Goal: Task Accomplishment & Management: Use online tool/utility

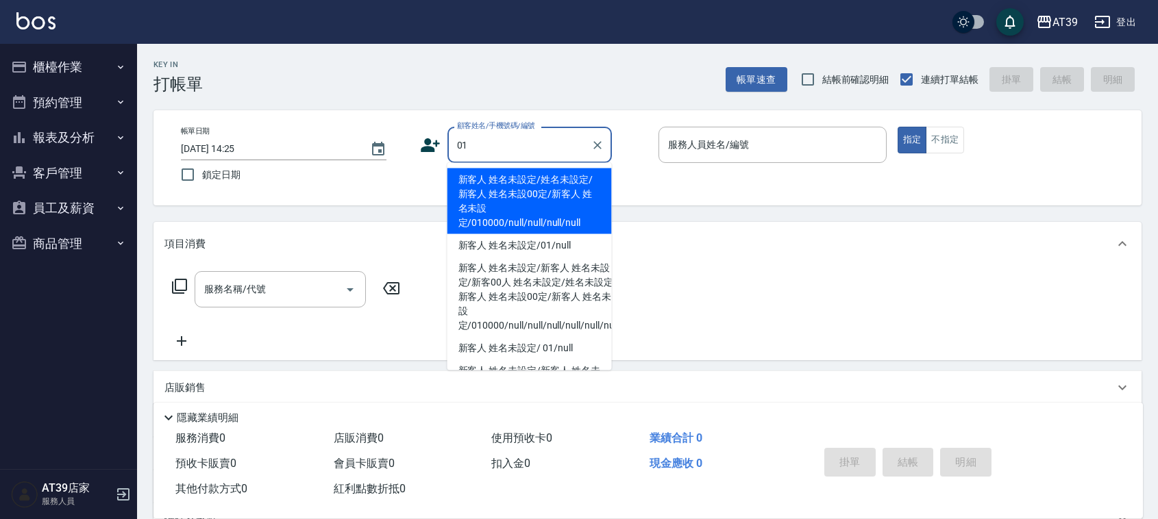
type input "新客人 姓名未設定/姓名未設定/新客人 姓名未設00定/新客人 姓名未設定/010000/null/null/null/null"
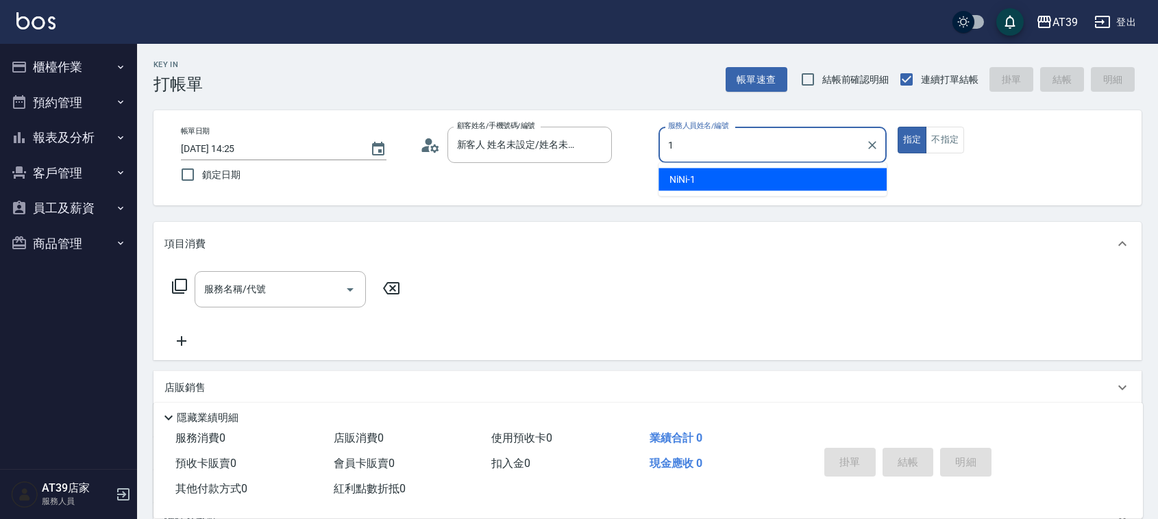
type input "NiNi-1"
type button "true"
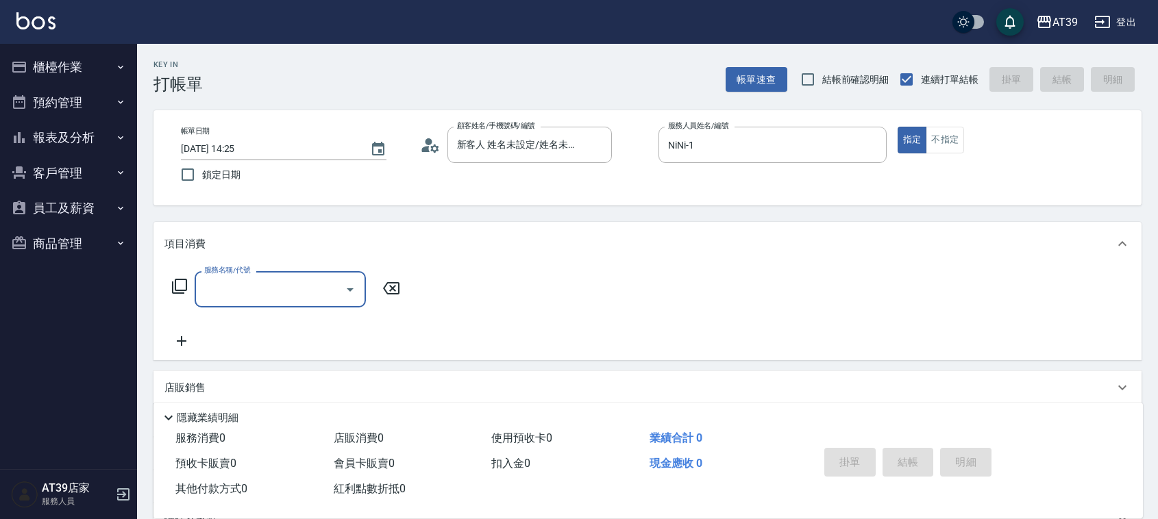
type input "新客人 姓名未設定/01/null"
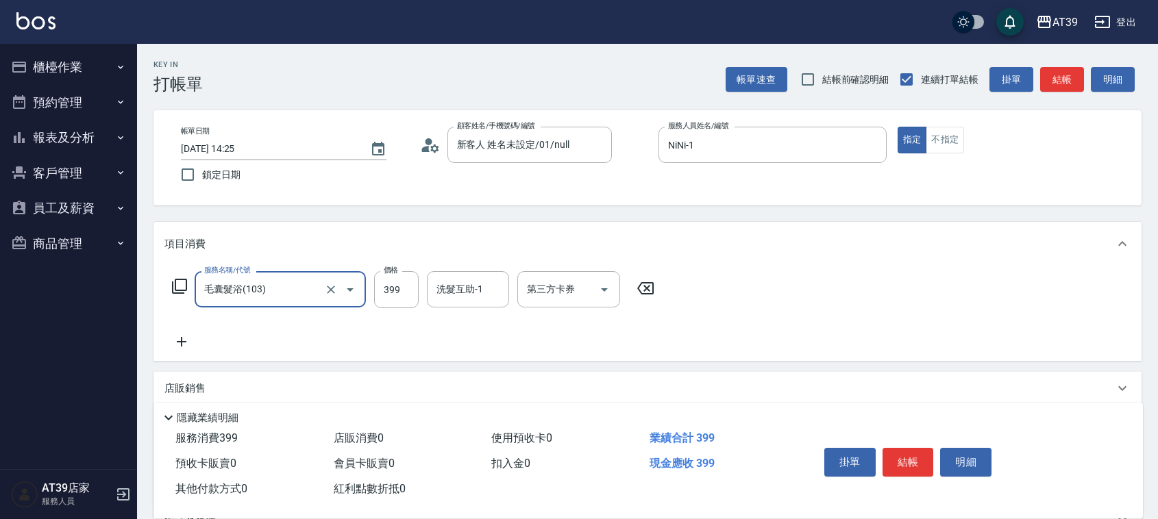
type input "毛囊髮浴(103)"
type input "1000"
click at [1067, 77] on button "結帳" at bounding box center [1062, 79] width 44 height 25
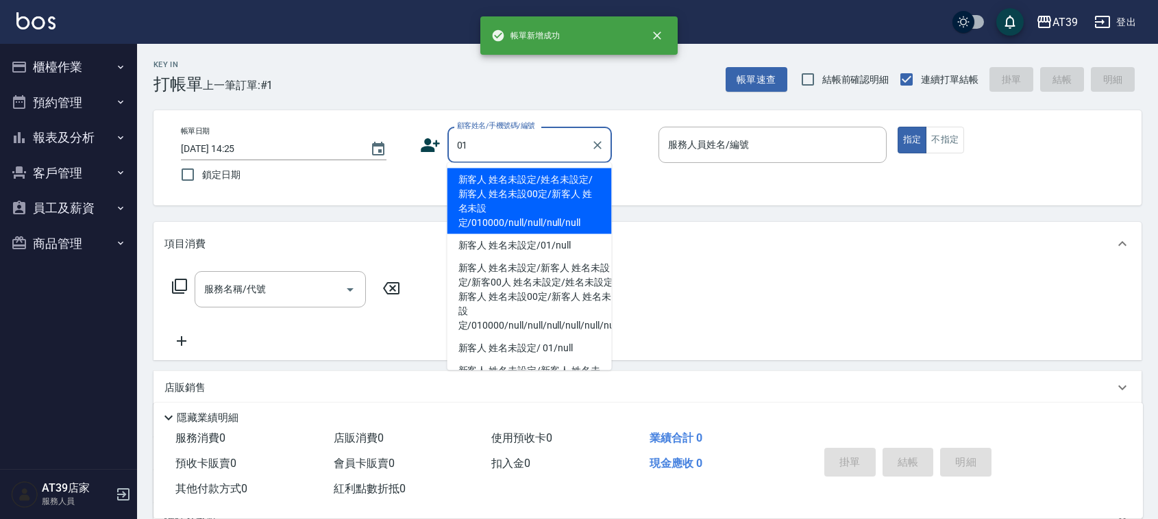
type input "新客人 姓名未設定/姓名未設定/新客人 姓名未設00定/新客人 姓名未設定/010000/null/null/null/null"
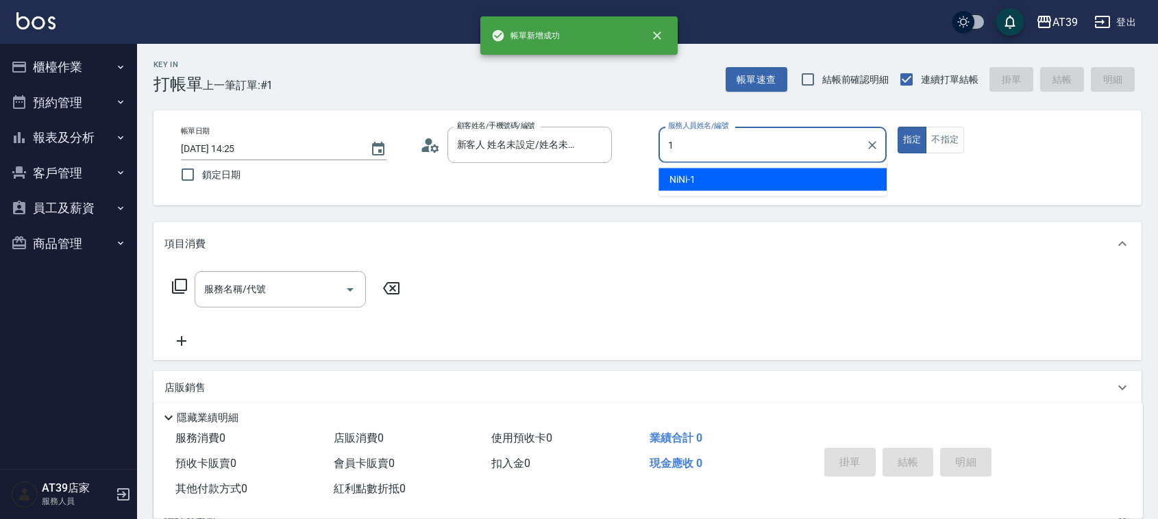
type input "NiNi-1"
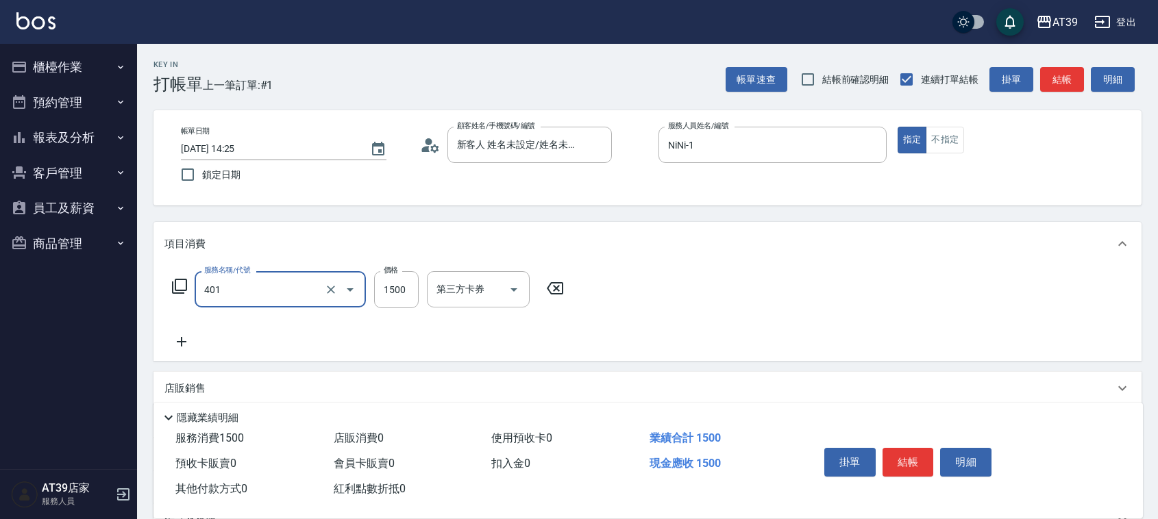
type input "基本染髮(401)"
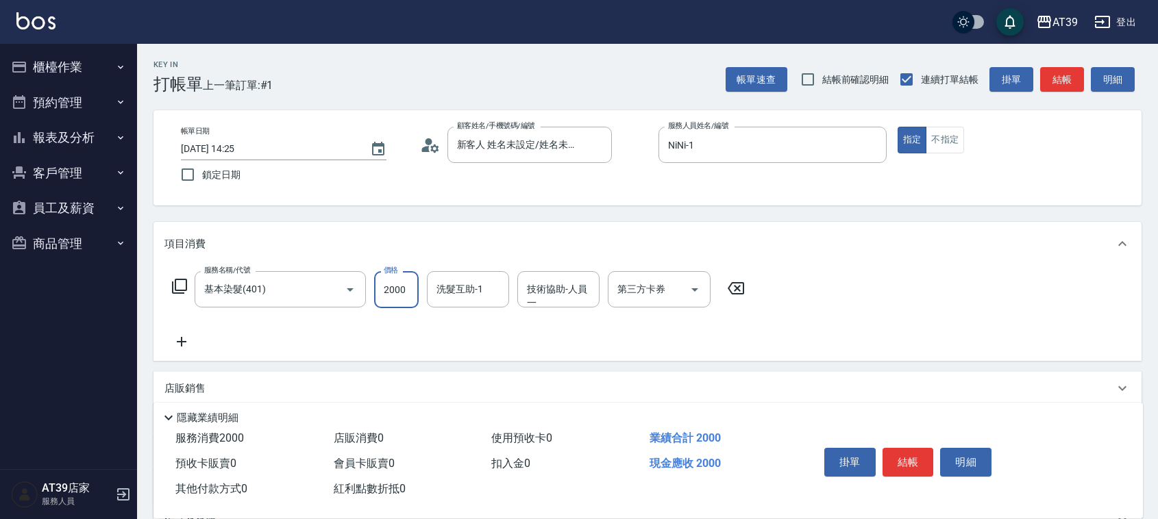
type input "2000"
type input "孝恩-23"
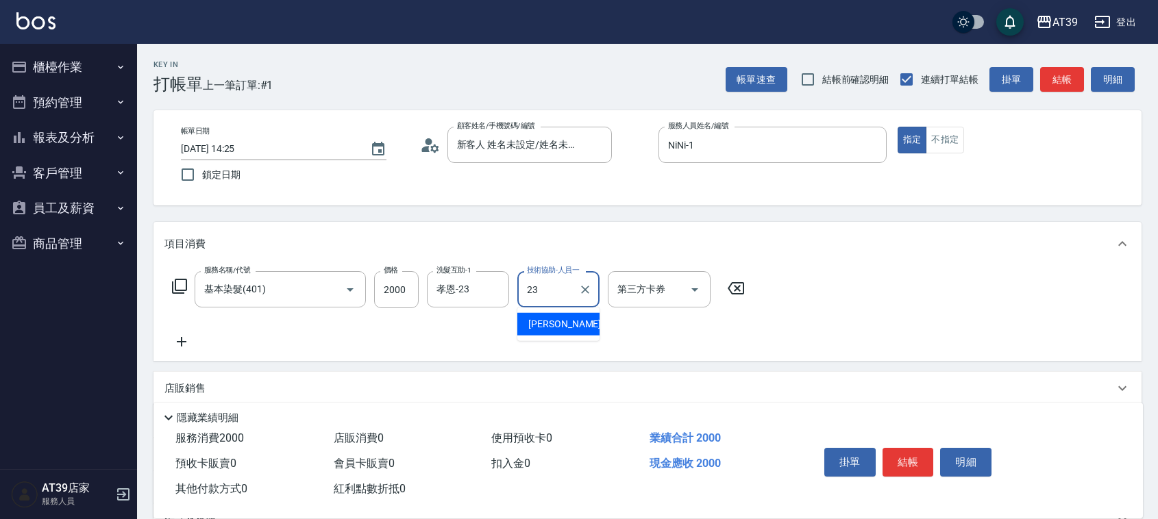
type input "孝恩-23"
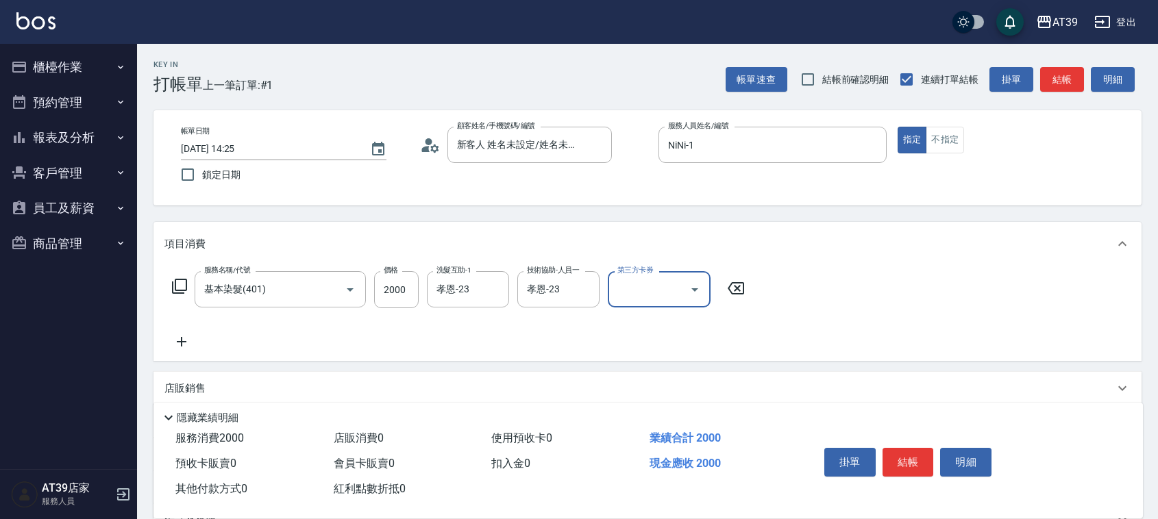
click at [1073, 81] on button "結帳" at bounding box center [1062, 79] width 44 height 25
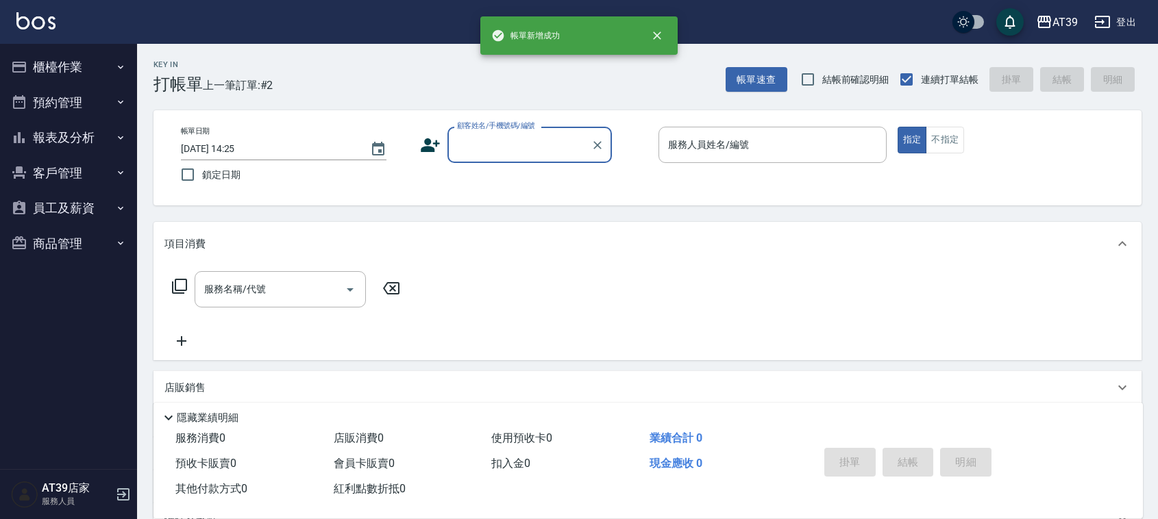
click at [60, 162] on button "客戶管理" at bounding box center [68, 174] width 126 height 36
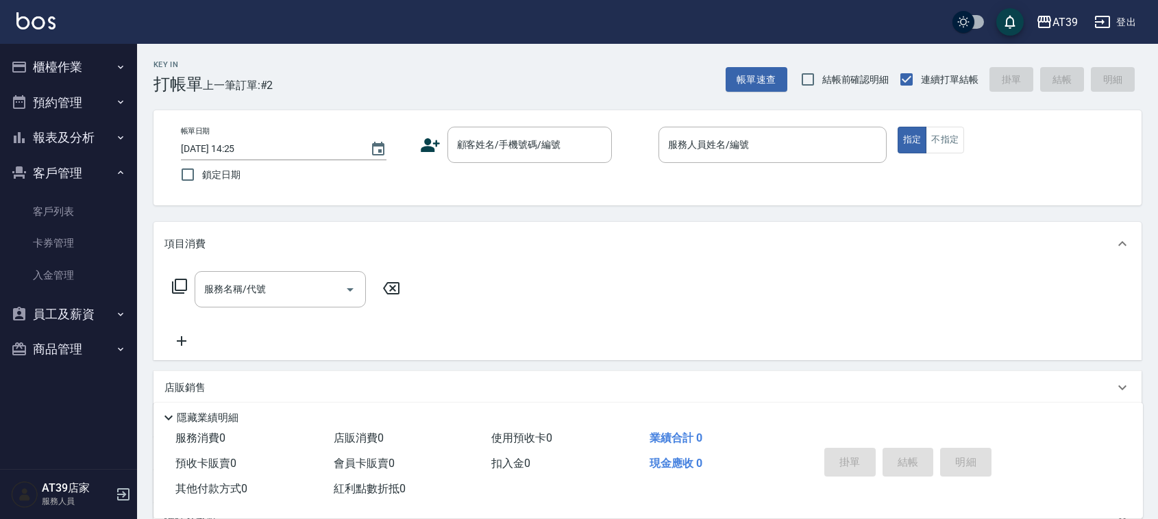
click at [58, 132] on button "報表及分析" at bounding box center [68, 138] width 126 height 36
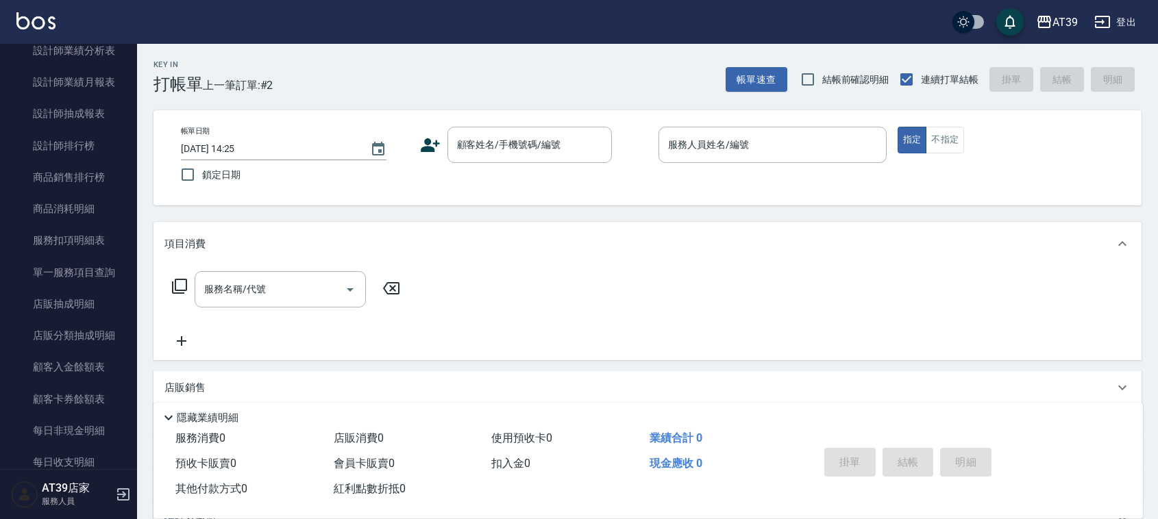
scroll to position [584, 0]
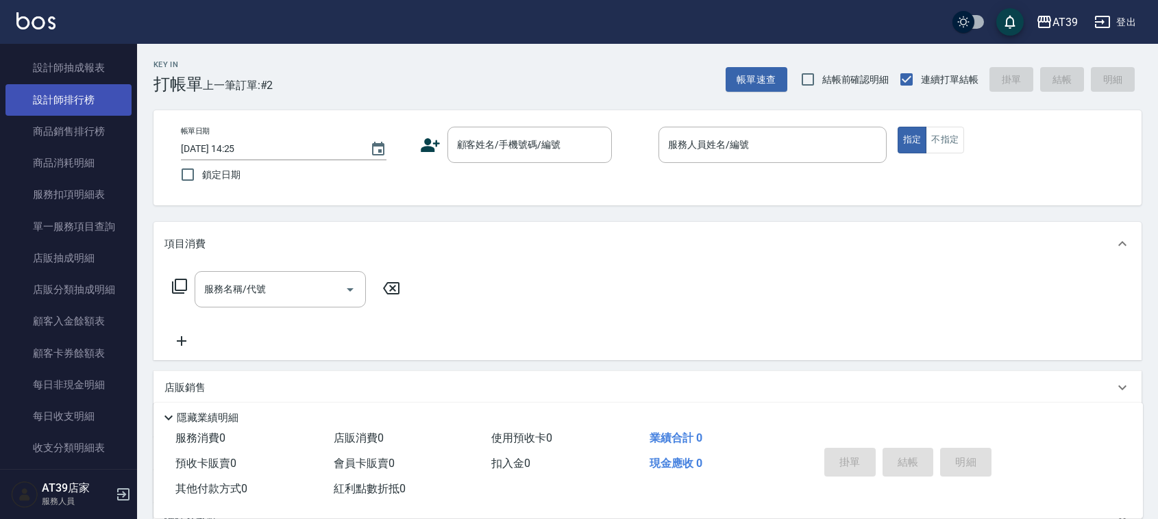
click at [73, 108] on link "設計師排行榜" at bounding box center [68, 100] width 126 height 32
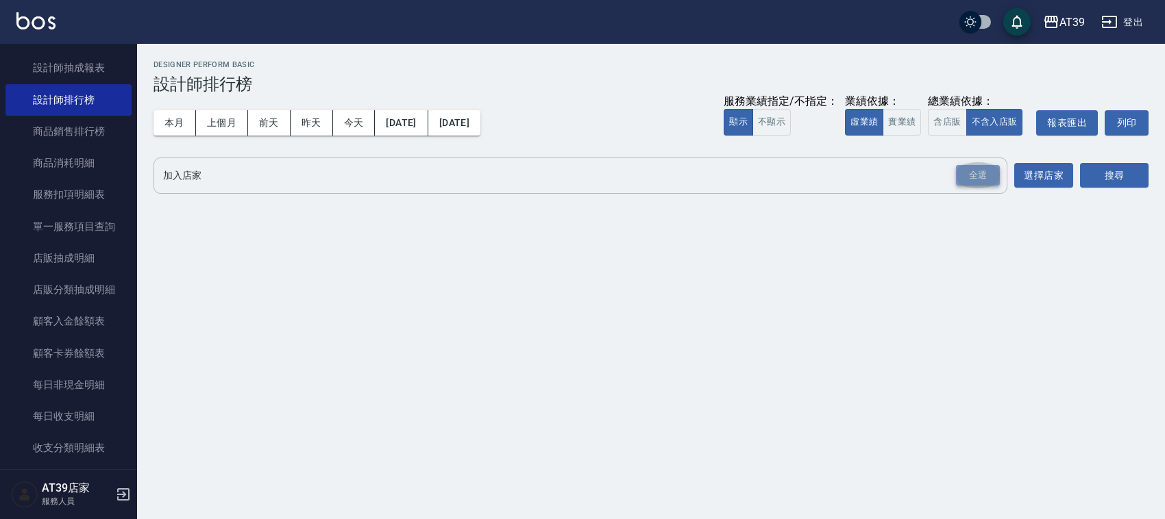
click at [973, 176] on div "全選" at bounding box center [978, 175] width 44 height 21
click at [1110, 176] on button "搜尋" at bounding box center [1114, 176] width 69 height 25
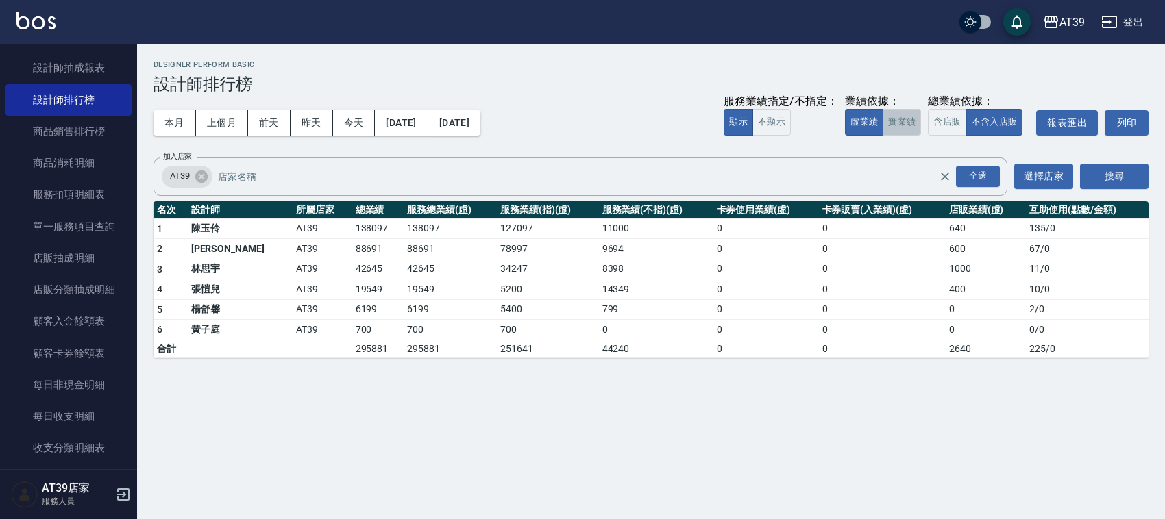
click at [905, 127] on button "實業績" at bounding box center [902, 122] width 38 height 27
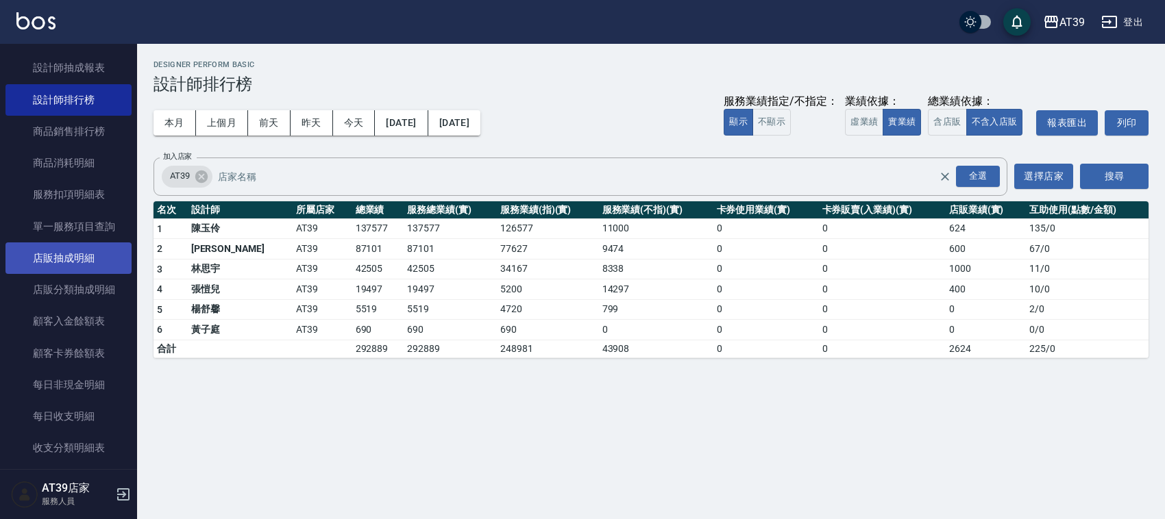
click at [103, 252] on link "店販抽成明細" at bounding box center [68, 259] width 126 height 32
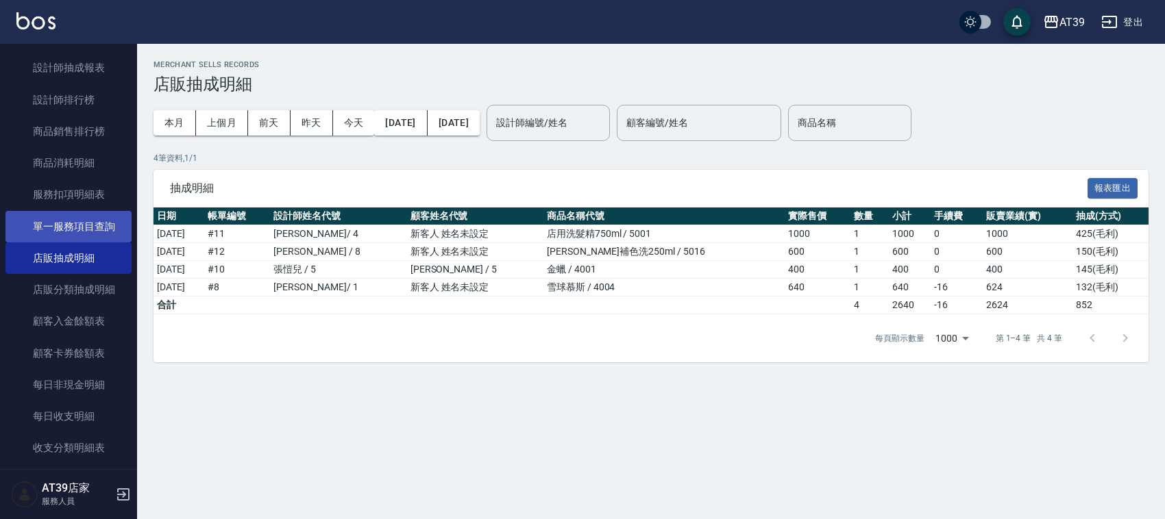
click at [101, 213] on link "單一服務項目查詢" at bounding box center [68, 227] width 126 height 32
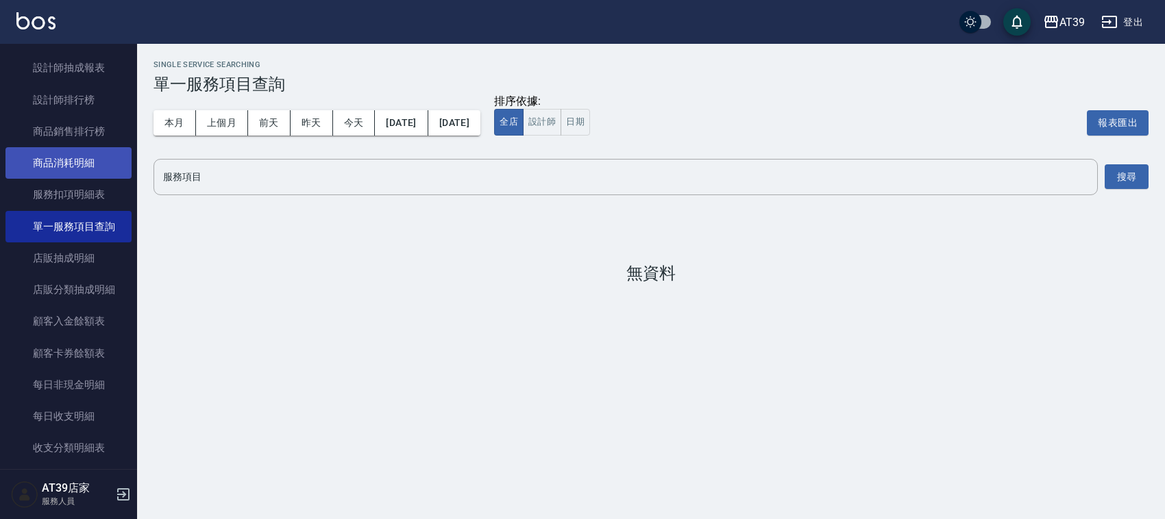
click at [84, 177] on ul "報表目錄 店家區間累計表 店家日報表 互助日報表 互助月報表 互助排行榜 互助點數明細 互助業績報表 全店業績分析表 營業統計分析表 營業項目月分析表 設計師…" at bounding box center [68, 53] width 126 height 962
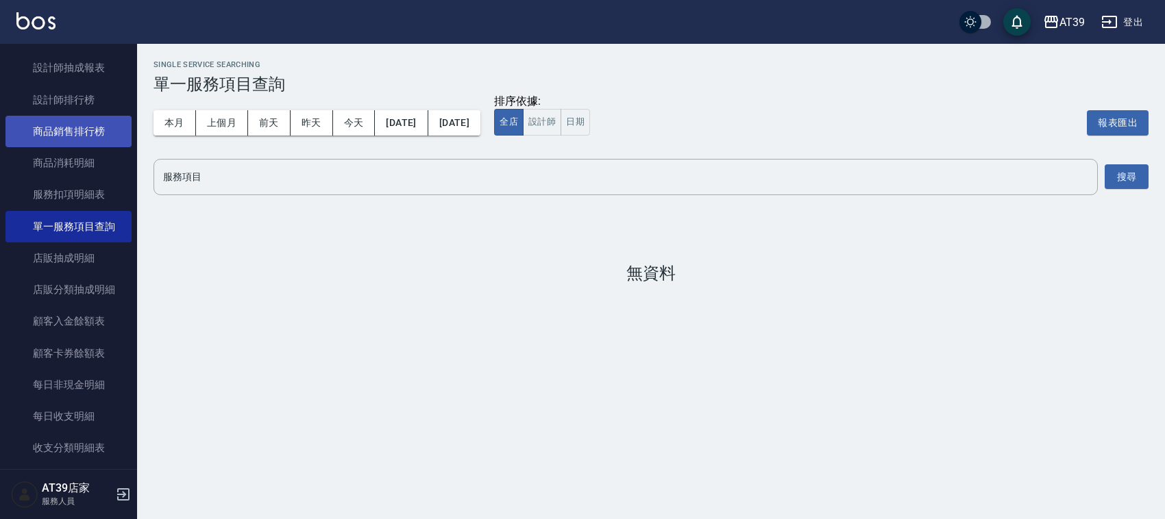
click at [69, 144] on link "商品銷售排行榜" at bounding box center [68, 132] width 126 height 32
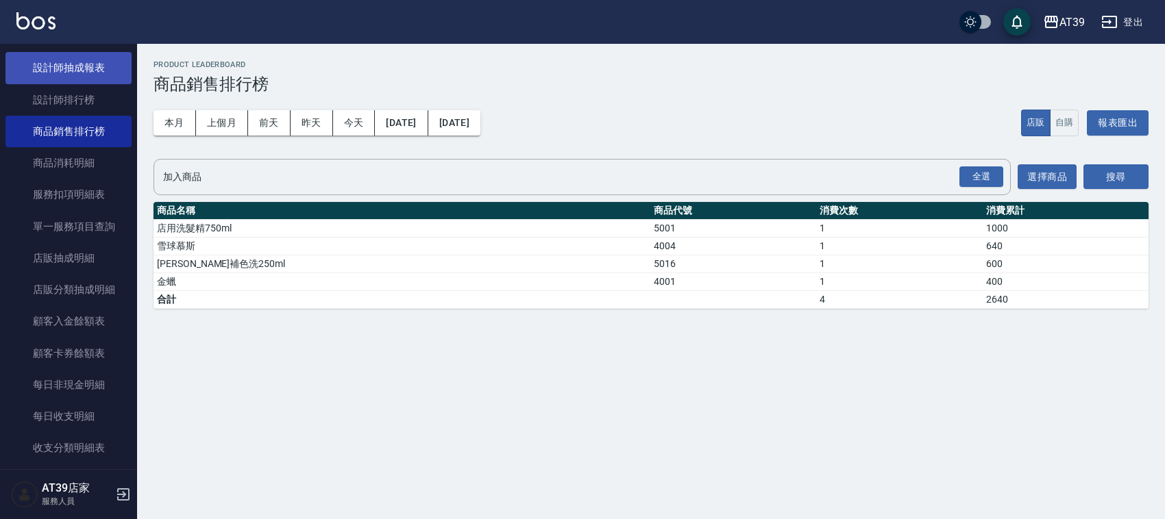
click at [32, 57] on link "設計師抽成報表" at bounding box center [68, 68] width 126 height 32
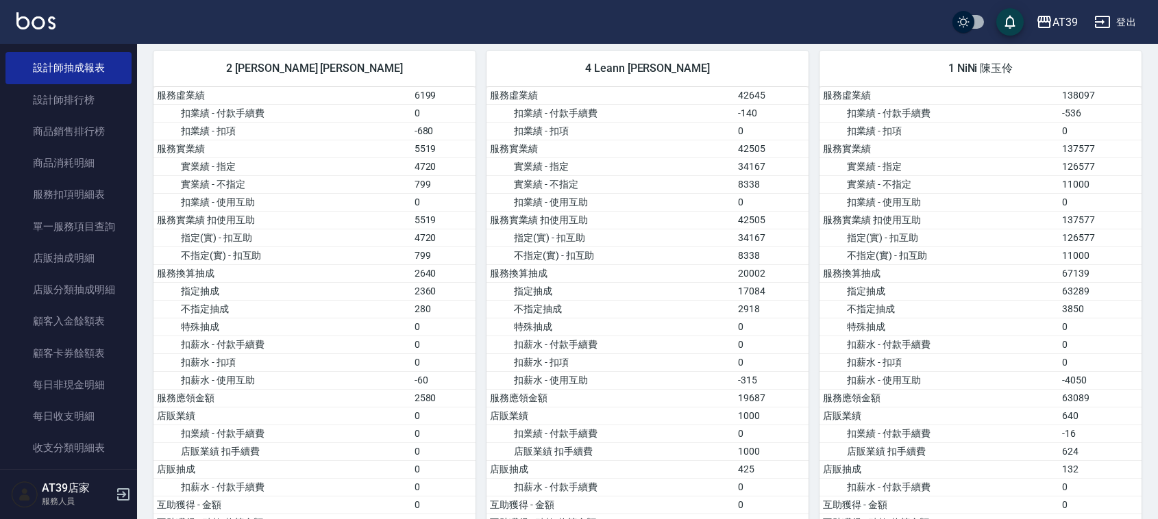
scroll to position [645, 0]
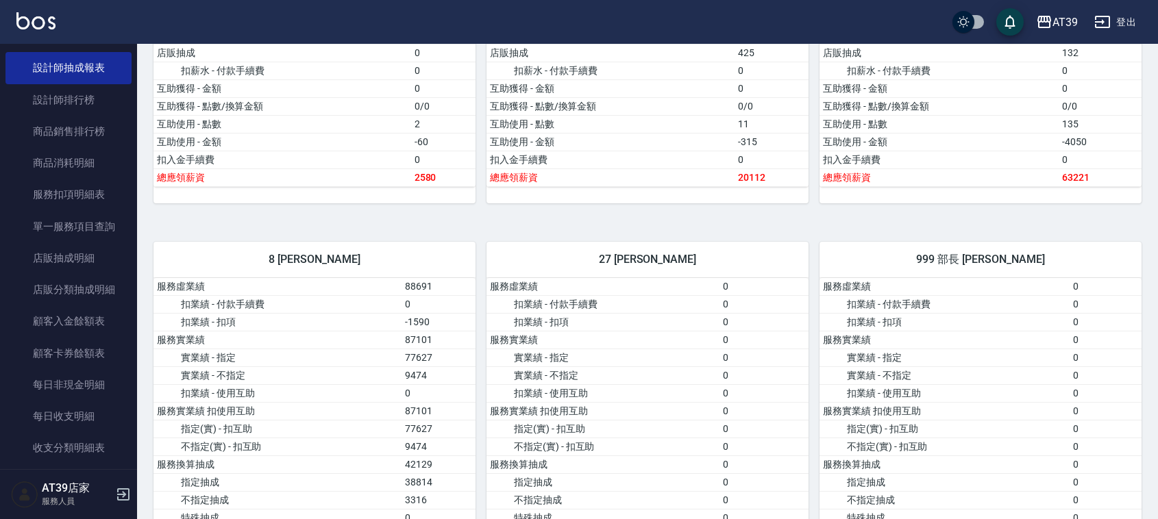
drag, startPoint x: 881, startPoint y: 187, endPoint x: 864, endPoint y: 310, distance: 124.5
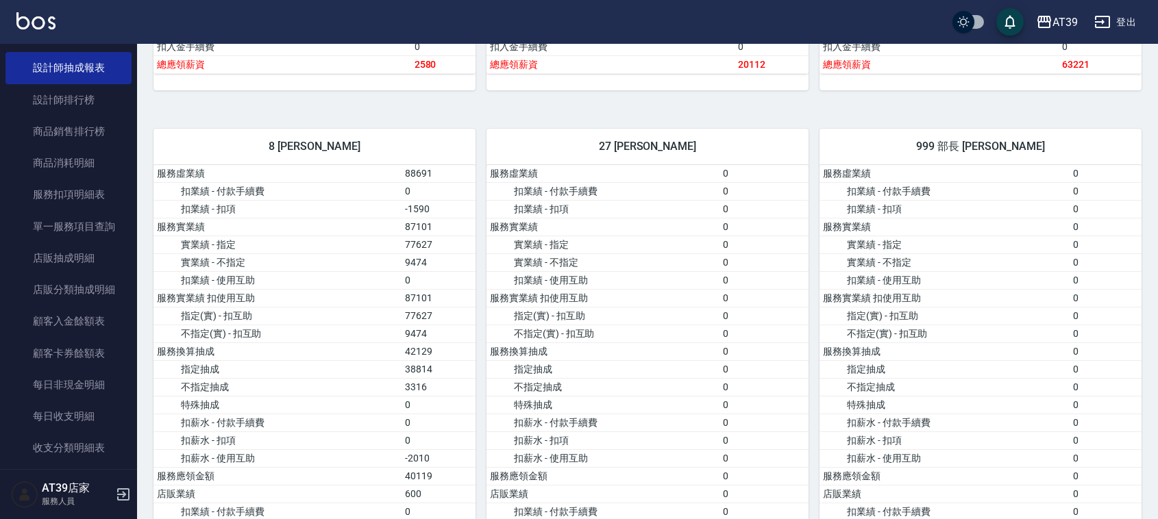
scroll to position [0, 0]
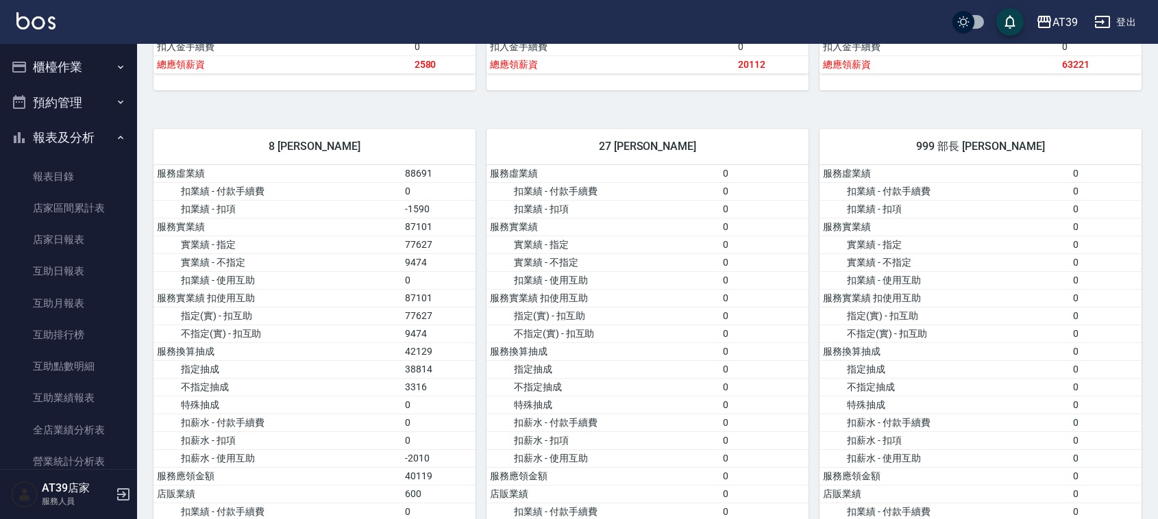
click at [62, 77] on button "櫃檯作業" at bounding box center [68, 67] width 126 height 36
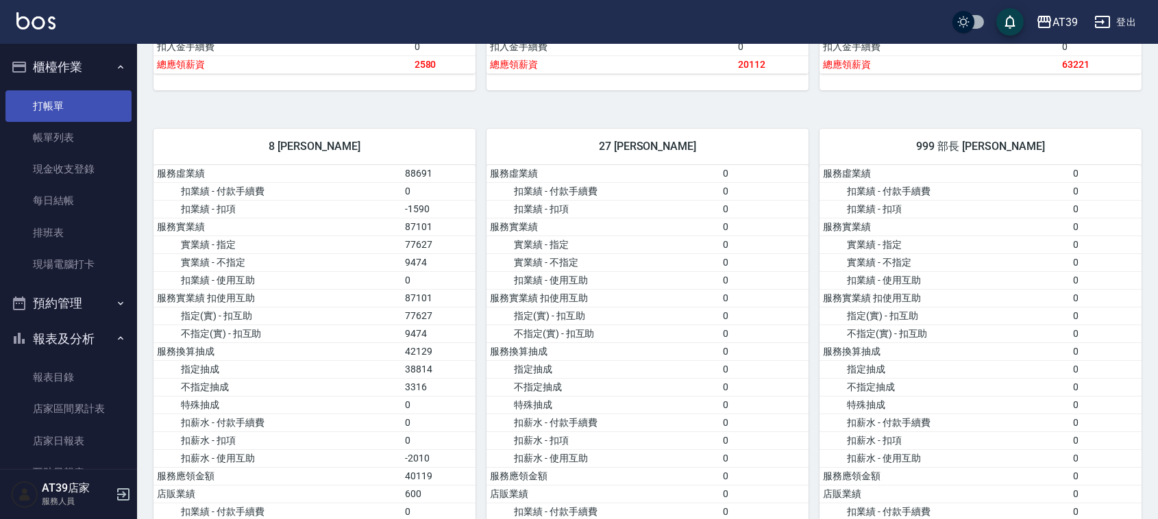
click at [79, 114] on link "打帳單" at bounding box center [68, 106] width 126 height 32
